Goal: Task Accomplishment & Management: Manage account settings

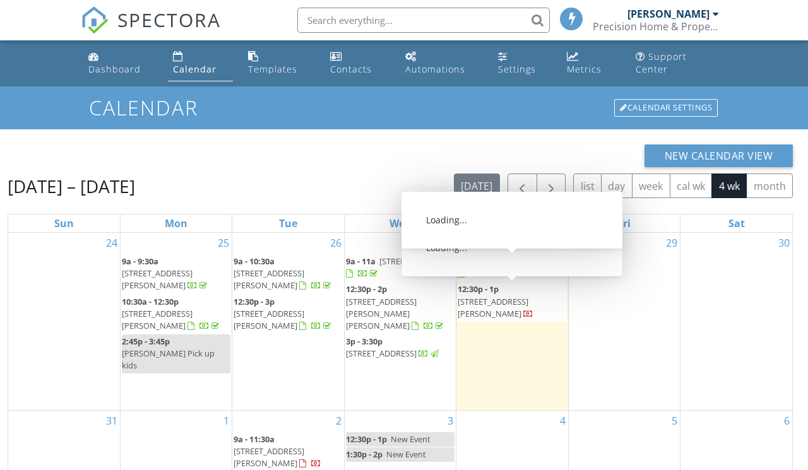
click at [508, 267] on span "[STREET_ADDRESS]" at bounding box center [526, 261] width 71 height 11
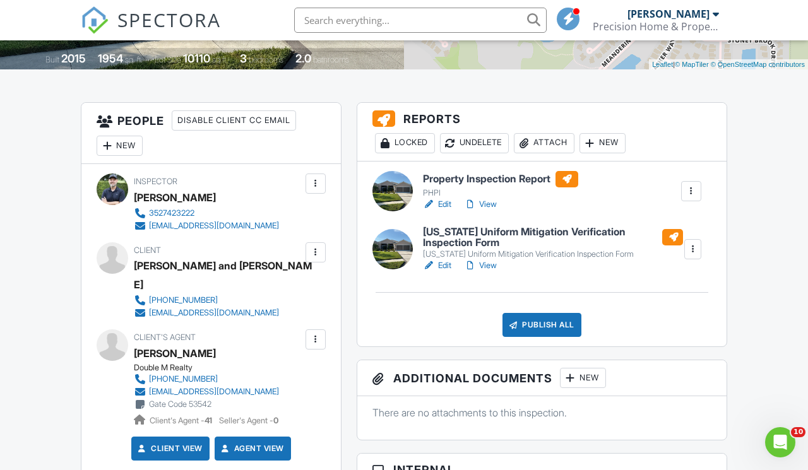
click at [446, 211] on link "Edit" at bounding box center [437, 204] width 28 height 13
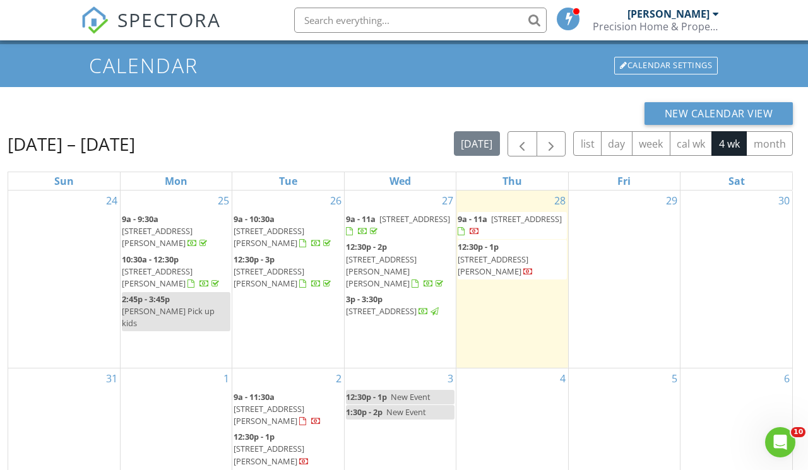
scroll to position [48, 0]
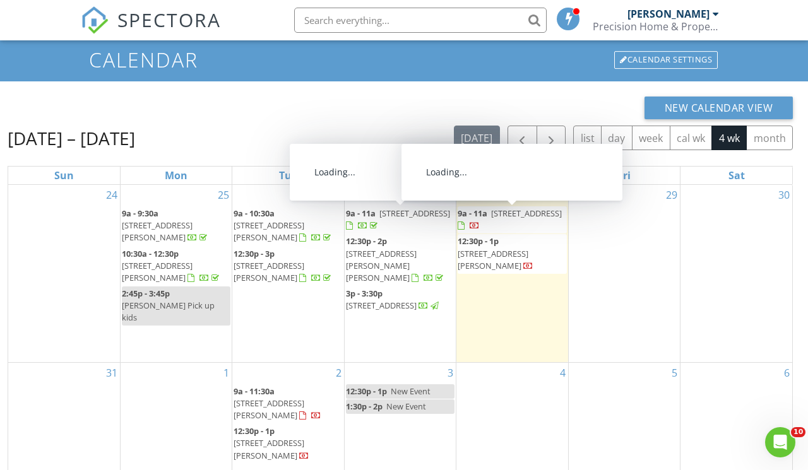
click at [491, 219] on span "5803 Greenbriar Loop, Leesburg 34748" at bounding box center [526, 213] width 71 height 11
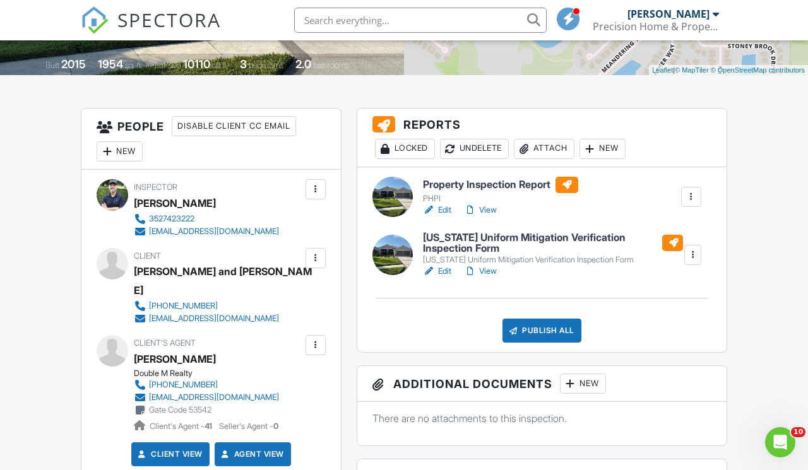
scroll to position [261, 0]
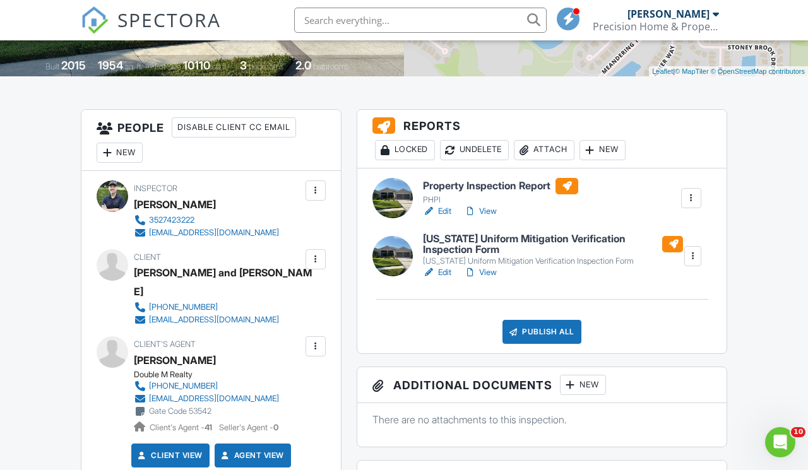
click at [444, 218] on link "Edit" at bounding box center [437, 211] width 28 height 13
click at [447, 218] on link "Edit" at bounding box center [437, 211] width 28 height 13
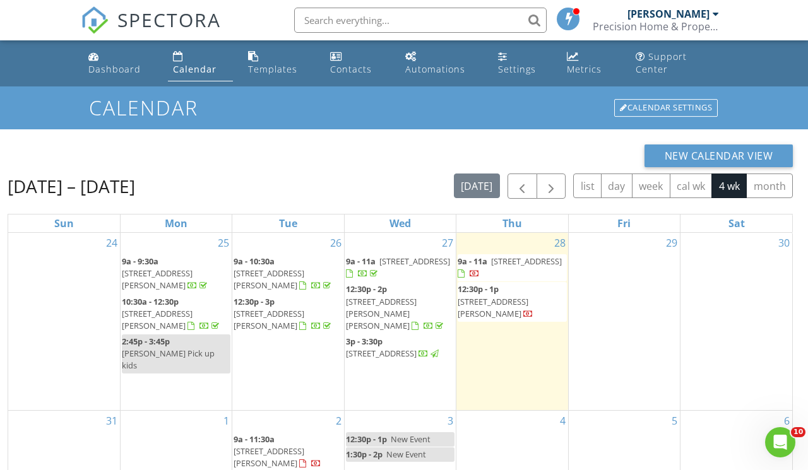
click at [499, 267] on span "5803 Greenbriar Loop, Leesburg 34748" at bounding box center [526, 261] width 71 height 11
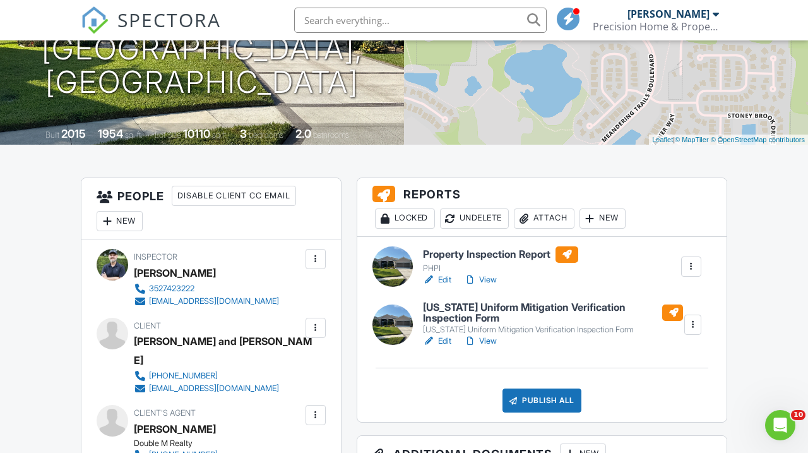
scroll to position [250, 0]
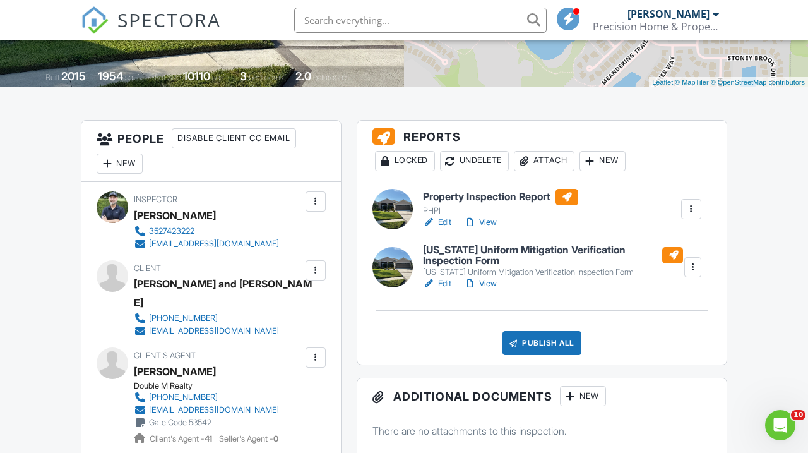
click at [444, 290] on link "Edit" at bounding box center [437, 283] width 28 height 13
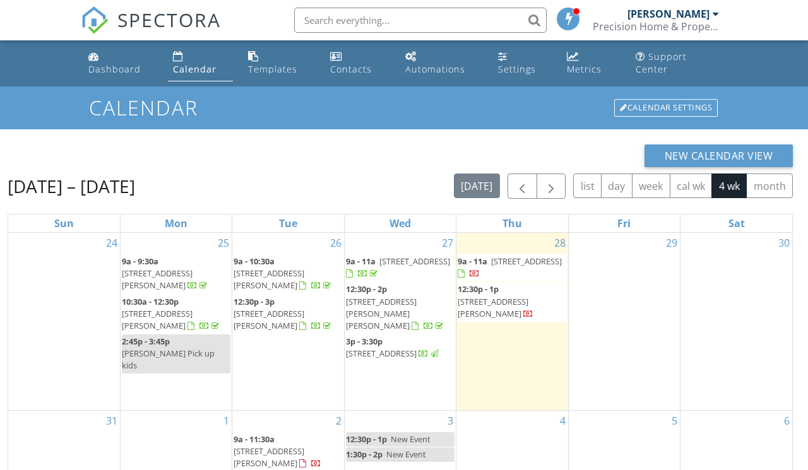
click at [515, 261] on span "5803 Greenbriar Loop, Leesburg 34748" at bounding box center [526, 261] width 71 height 11
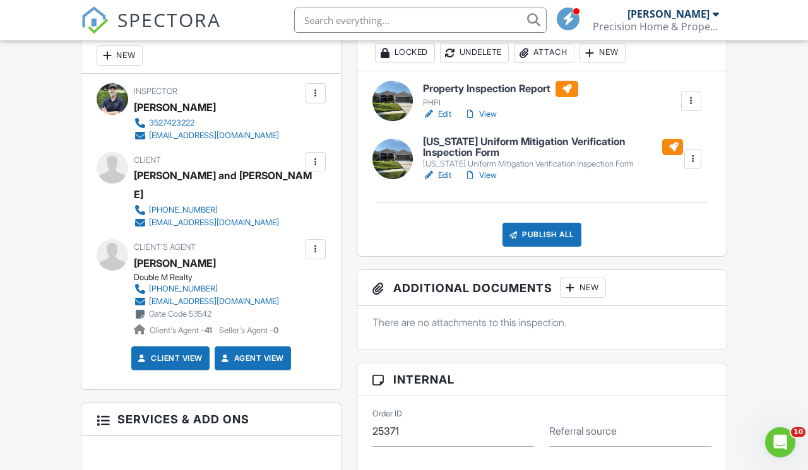
scroll to position [326, 0]
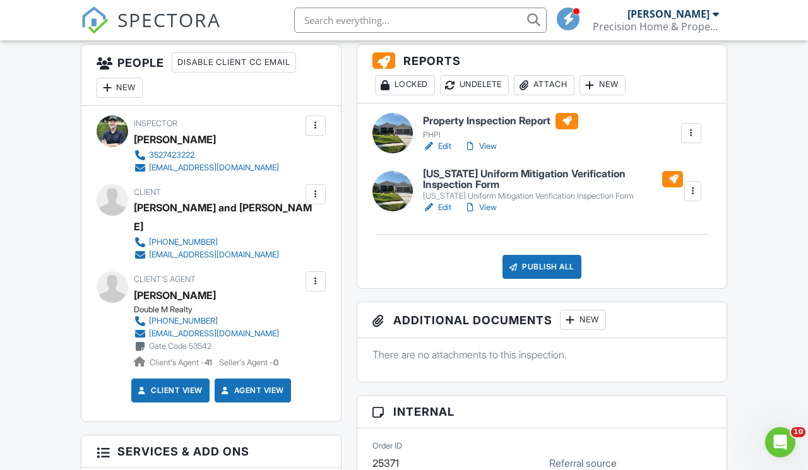
click at [487, 153] on link "View" at bounding box center [480, 146] width 33 height 13
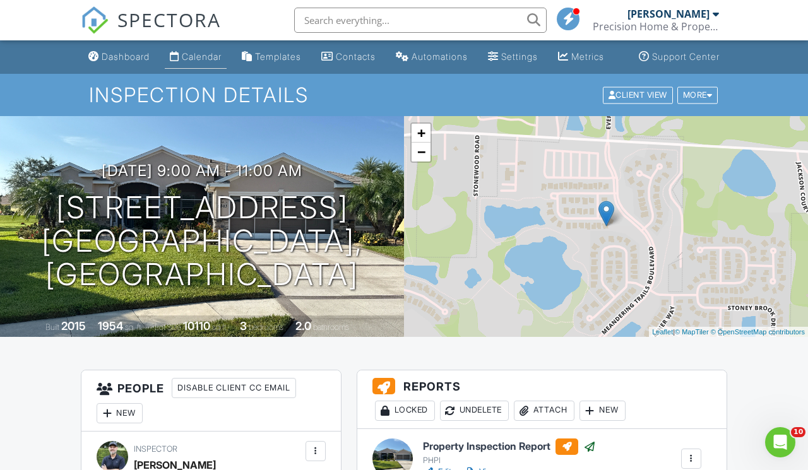
click at [182, 62] on div "Calendar" at bounding box center [202, 56] width 40 height 11
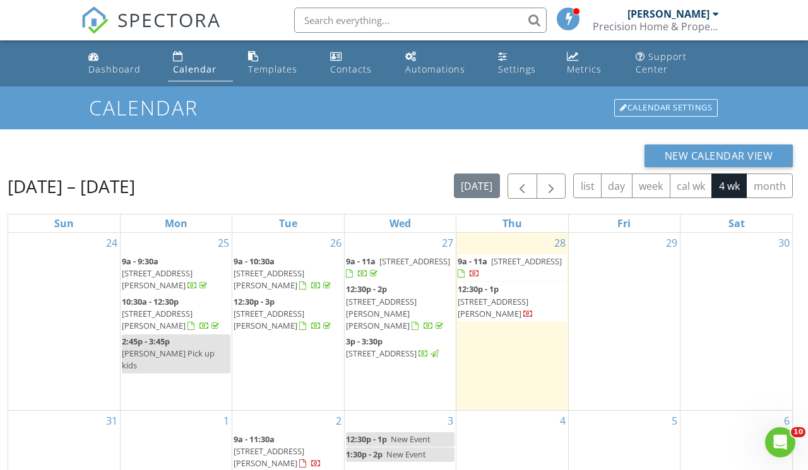
click at [504, 301] on span "1901 Brookside Dr, Mount Dora 32757" at bounding box center [493, 307] width 71 height 23
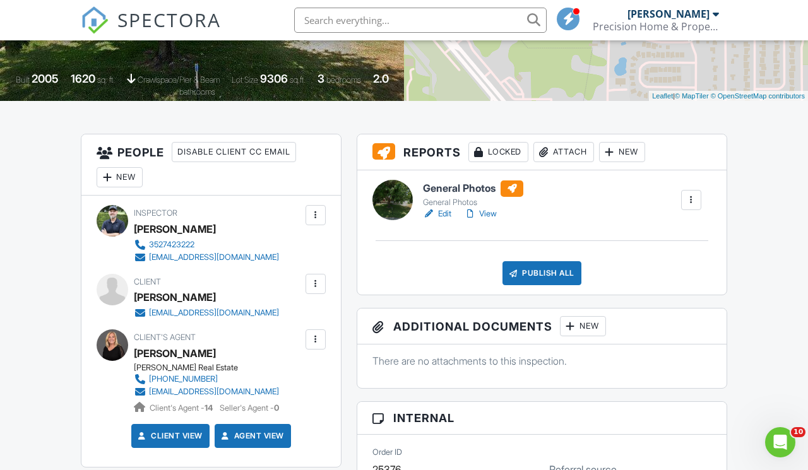
scroll to position [235, 0]
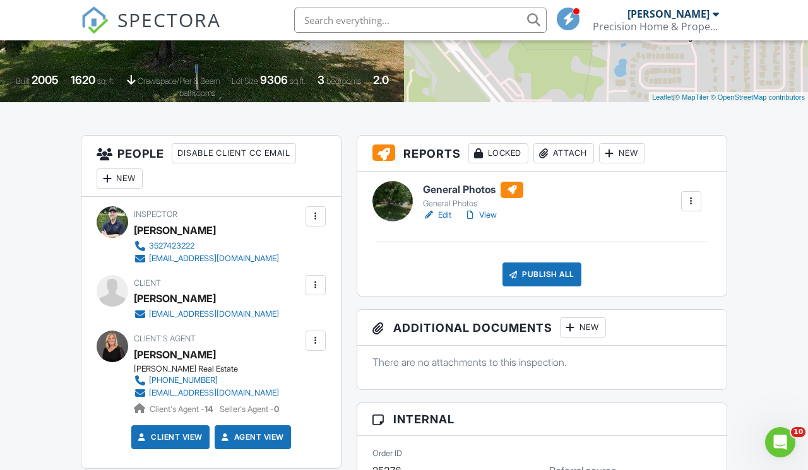
click at [694, 208] on div at bounding box center [691, 201] width 13 height 13
click at [653, 307] on div "Delete" at bounding box center [654, 300] width 27 height 14
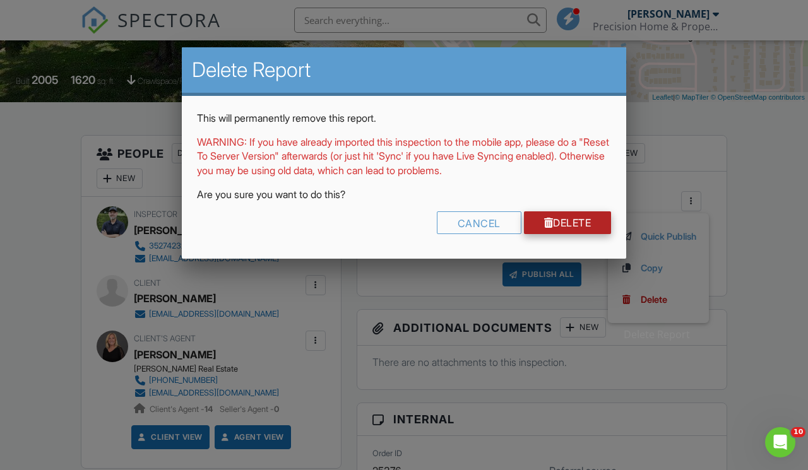
click at [584, 217] on link "Delete" at bounding box center [568, 222] width 88 height 23
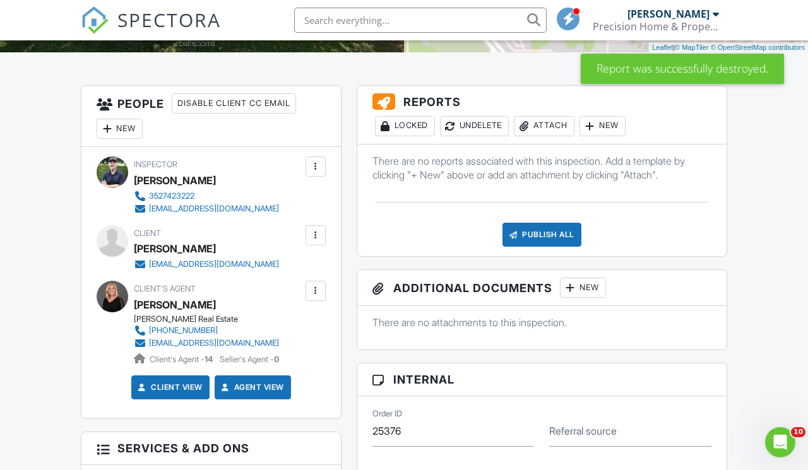
click at [550, 136] on div "Attach" at bounding box center [544, 126] width 61 height 20
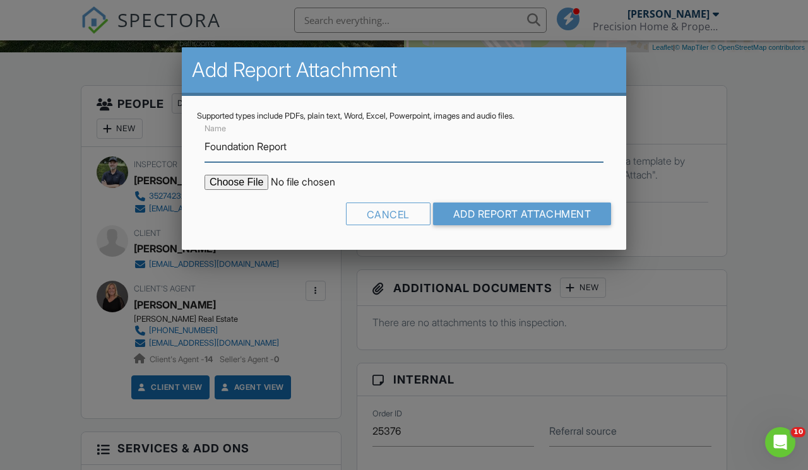
type input "Foundation Report"
drag, startPoint x: 255, startPoint y: 169, endPoint x: 249, endPoint y: 182, distance: 14.4
click at [249, 182] on input "file" at bounding box center [312, 182] width 215 height 15
type input "C:\fakepath\Corey Genevicz - Foundation Report.pdf"
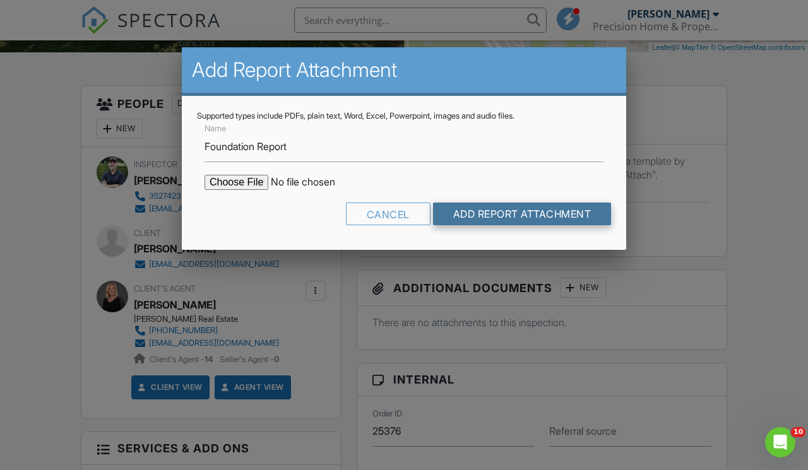
click at [515, 213] on input "Add Report Attachment" at bounding box center [522, 214] width 179 height 23
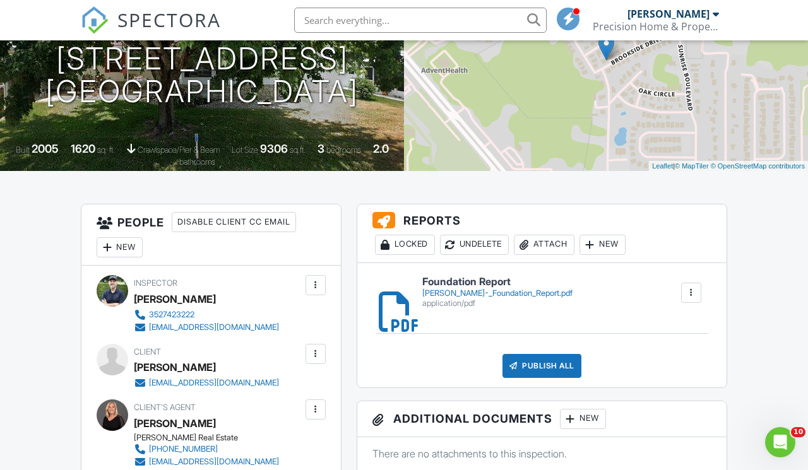
scroll to position [168, 0]
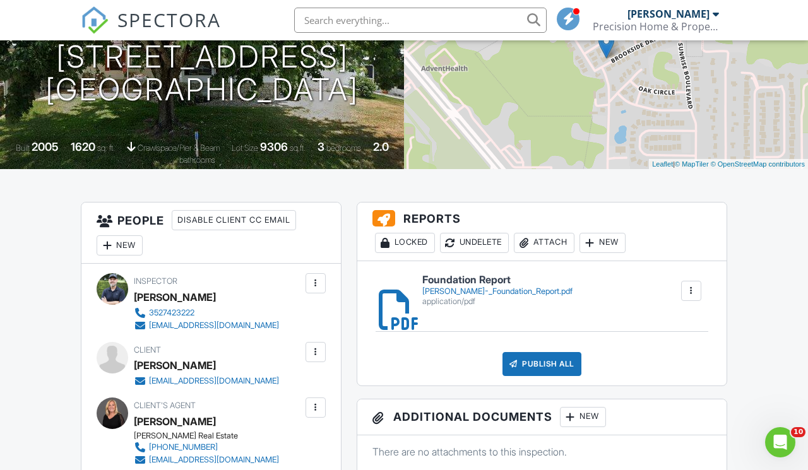
click at [532, 376] on div "Publish All" at bounding box center [542, 364] width 79 height 24
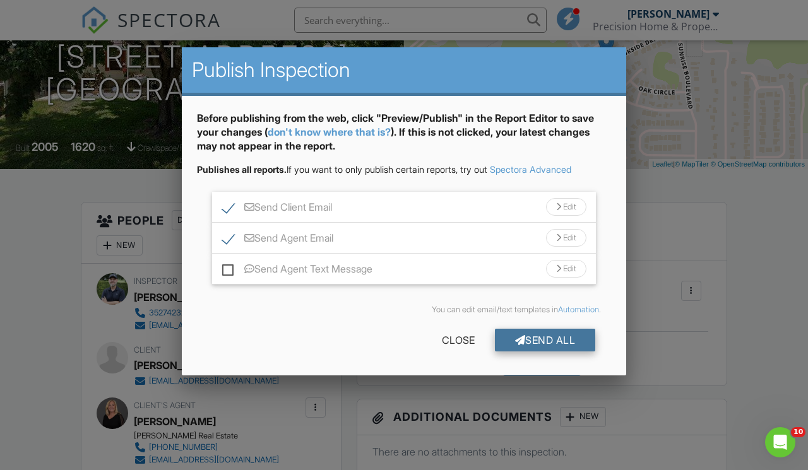
click at [535, 335] on div "Send All" at bounding box center [545, 340] width 101 height 23
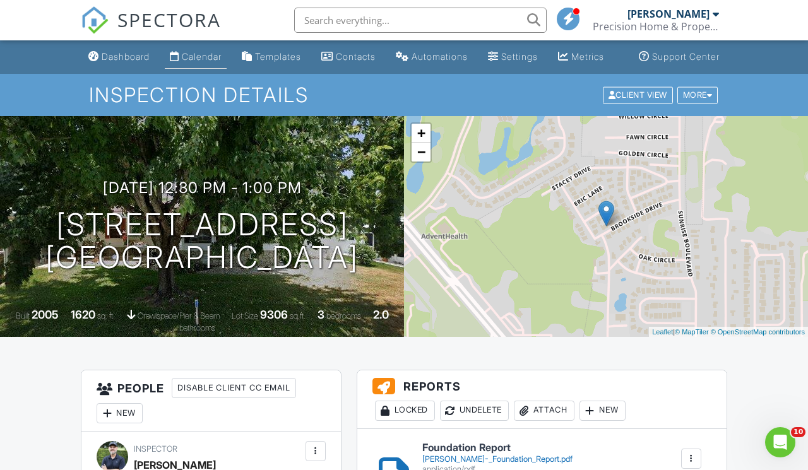
click at [180, 62] on link "Calendar" at bounding box center [196, 56] width 62 height 23
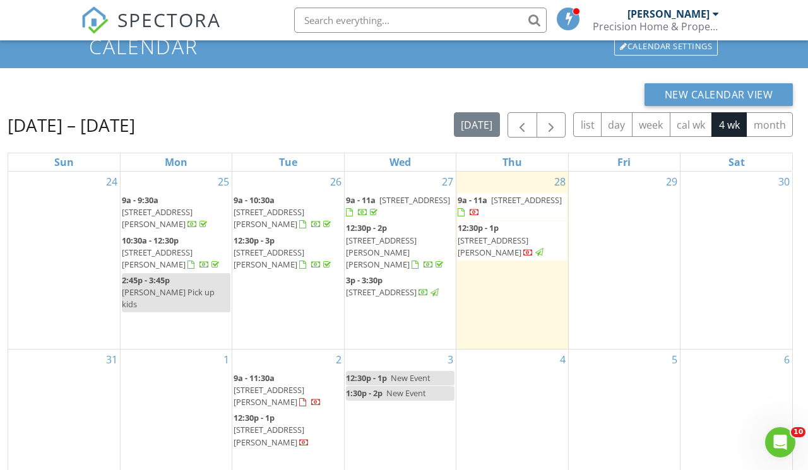
scroll to position [62, 0]
